Goal: Transaction & Acquisition: Purchase product/service

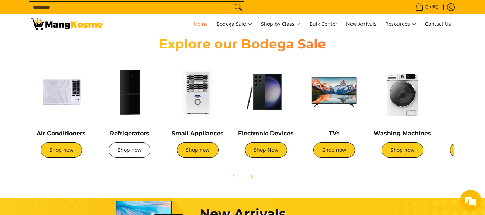
click at [123, 149] on link "Shop now" at bounding box center [130, 150] width 42 height 15
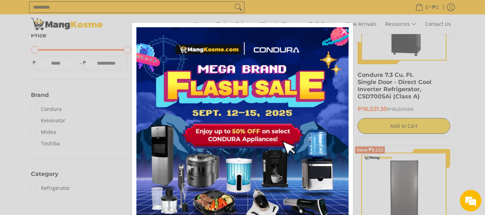
scroll to position [215, 0]
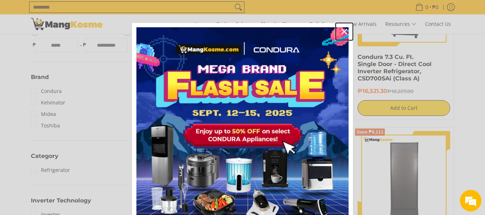
click at [341, 30] on icon "close icon" at bounding box center [344, 32] width 6 height 6
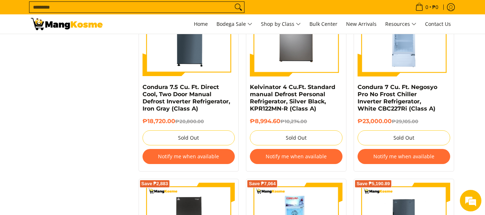
scroll to position [790, 0]
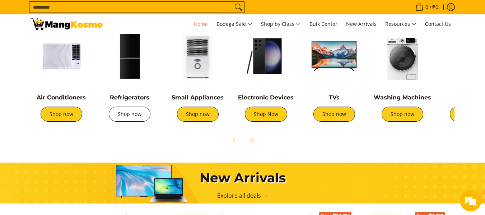
click at [132, 118] on link "Shop now" at bounding box center [130, 114] width 42 height 15
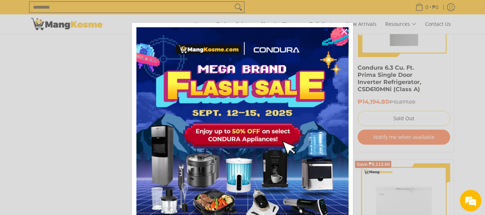
scroll to position [1185, 0]
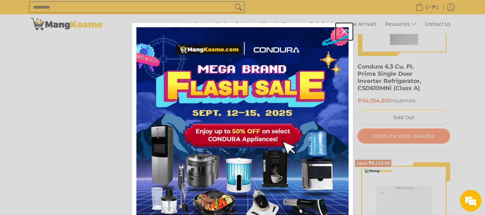
click at [341, 30] on icon "close icon" at bounding box center [344, 32] width 6 height 6
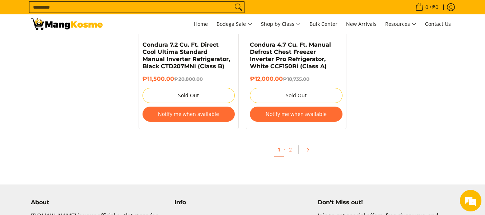
scroll to position [2442, 0]
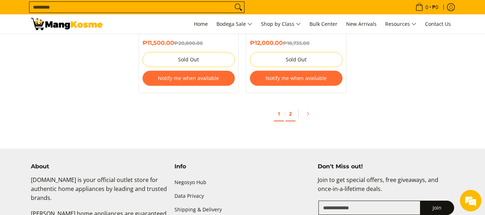
click at [289, 107] on link "2" at bounding box center [290, 114] width 10 height 15
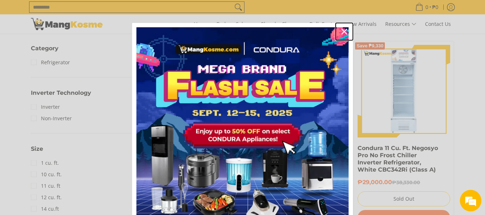
click at [341, 31] on icon "close icon" at bounding box center [344, 32] width 6 height 6
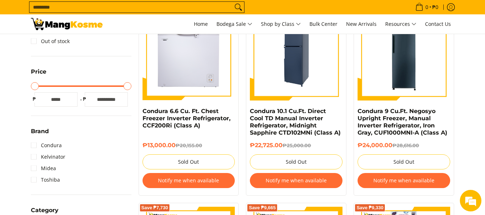
scroll to position [144, 0]
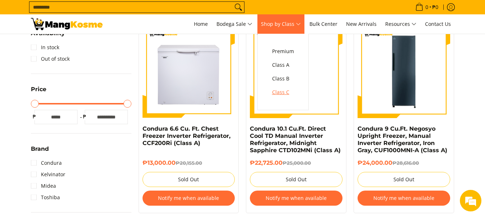
click at [280, 91] on span "Class C" at bounding box center [283, 92] width 22 height 9
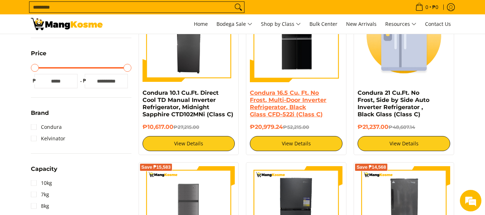
scroll to position [108, 0]
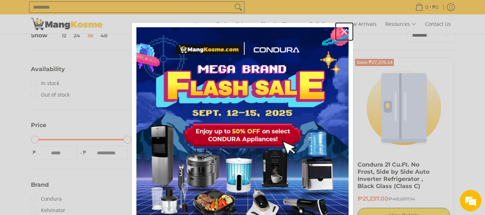
click at [341, 29] on icon "close icon" at bounding box center [344, 32] width 6 height 6
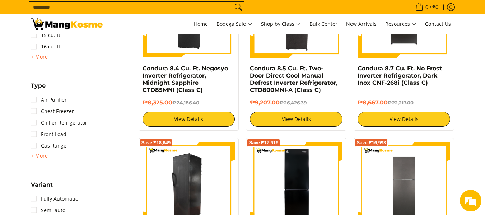
scroll to position [574, 0]
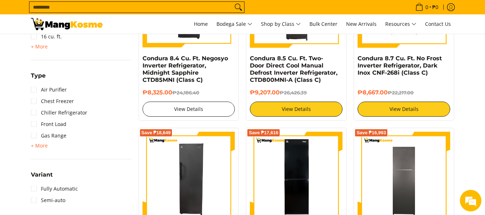
click at [200, 106] on link "View Details" at bounding box center [189, 109] width 93 height 15
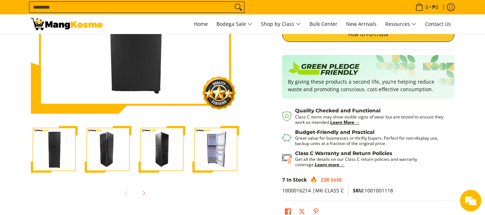
scroll to position [144, 0]
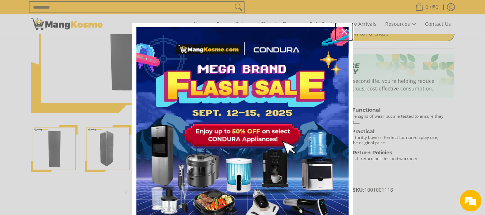
click at [341, 30] on icon "close icon" at bounding box center [344, 32] width 6 height 6
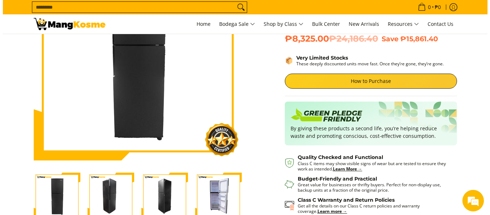
scroll to position [108, 0]
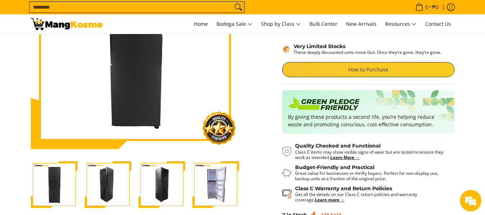
click at [365, 70] on link "How to Purchase" at bounding box center [368, 69] width 172 height 15
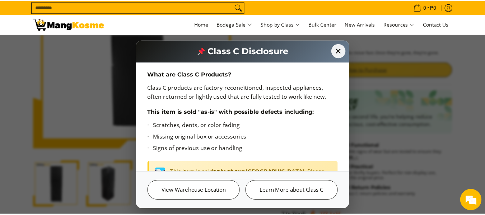
scroll to position [0, 0]
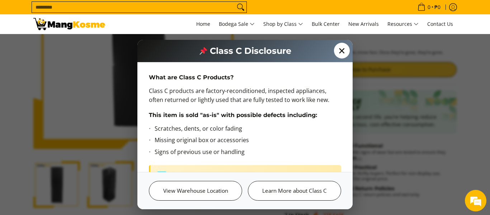
click at [342, 52] on span "✕" at bounding box center [342, 51] width 16 height 16
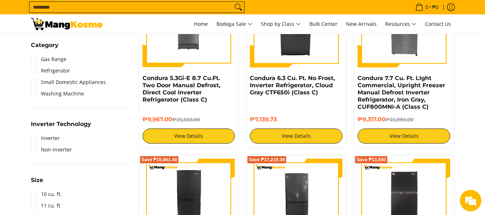
scroll to position [359, 0]
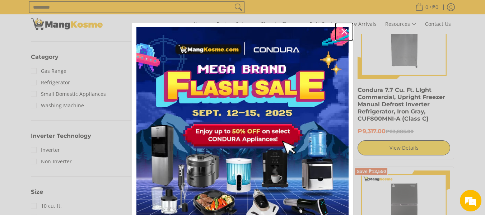
click at [341, 30] on icon "close icon" at bounding box center [344, 32] width 6 height 6
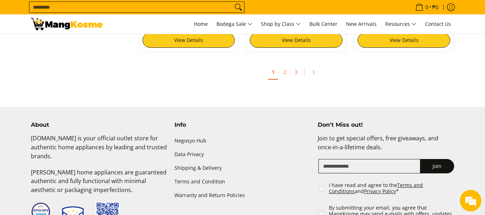
scroll to position [2226, 0]
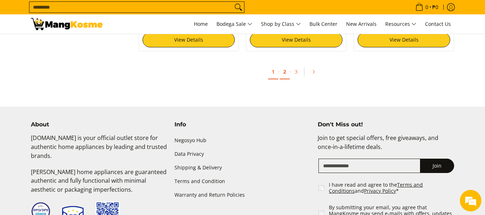
click at [283, 74] on link "2" at bounding box center [285, 72] width 10 height 15
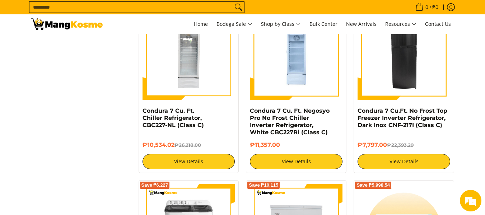
scroll to position [862, 0]
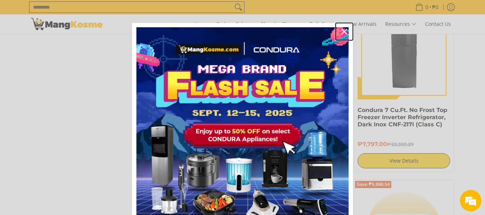
click at [341, 30] on icon "close icon" at bounding box center [344, 32] width 6 height 6
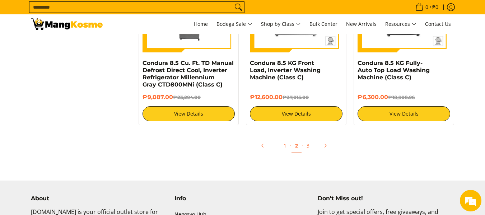
scroll to position [2154, 0]
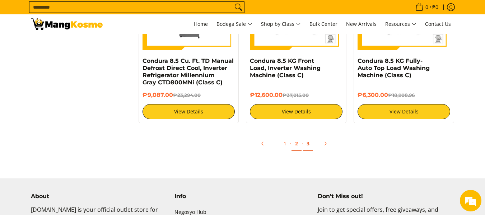
click at [306, 143] on link "3" at bounding box center [308, 143] width 10 height 15
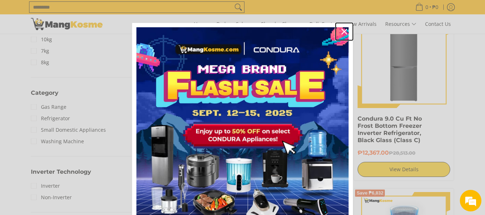
click at [341, 33] on icon "close icon" at bounding box center [344, 32] width 6 height 6
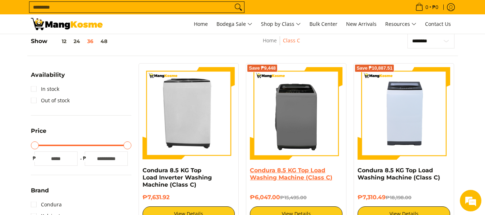
scroll to position [108, 0]
